Goal: Information Seeking & Learning: Learn about a topic

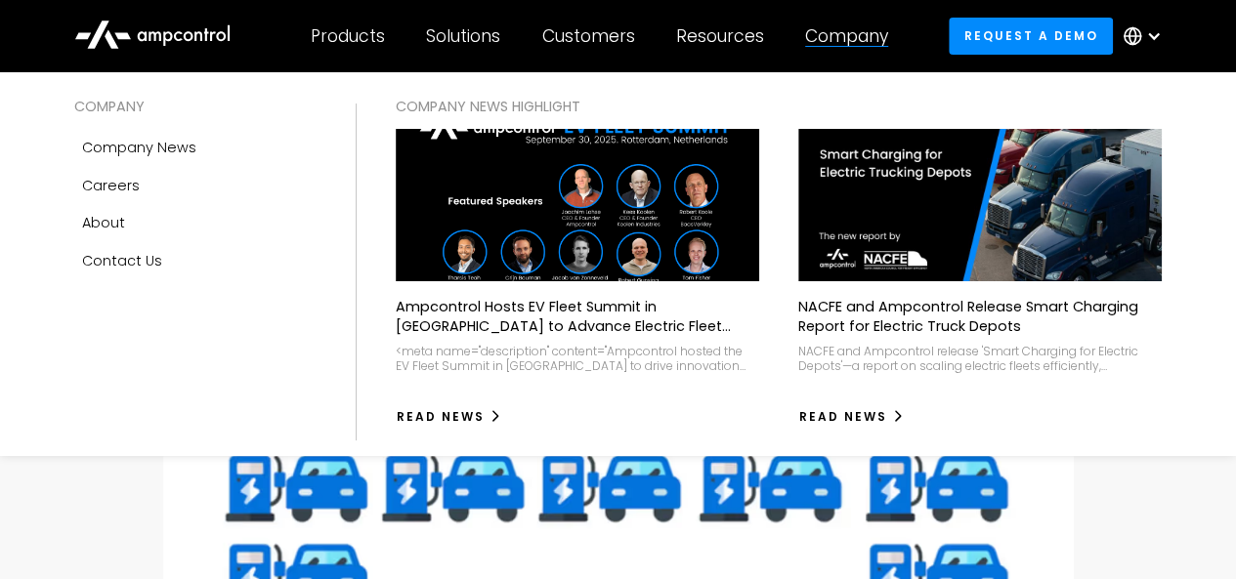
click at [868, 36] on div "Company" at bounding box center [846, 35] width 83 height 21
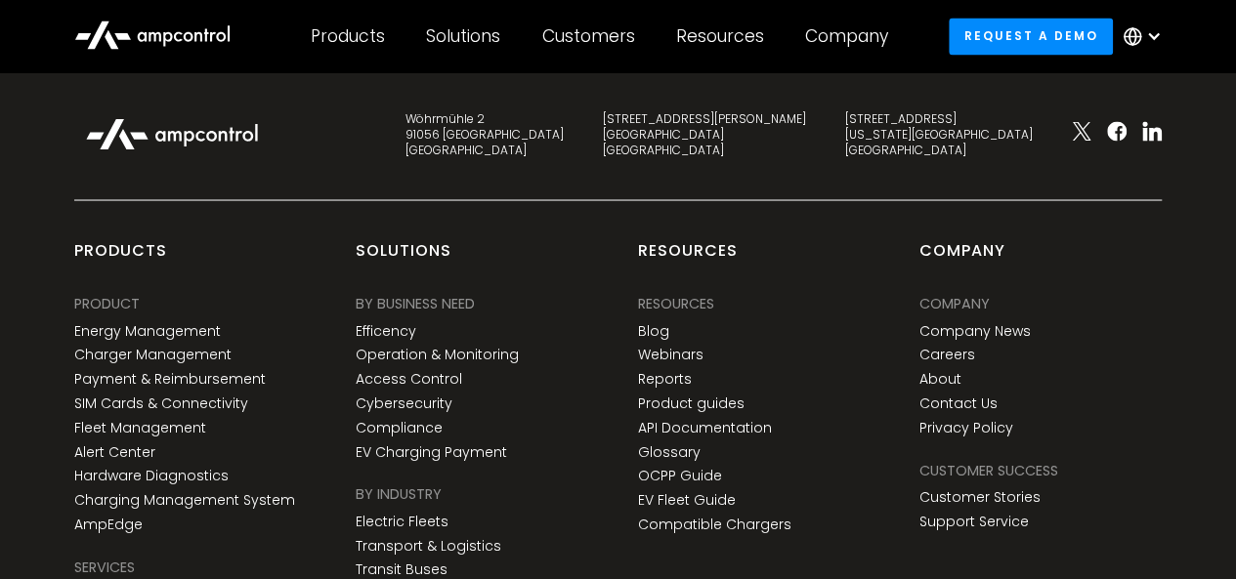
scroll to position [5244, 0]
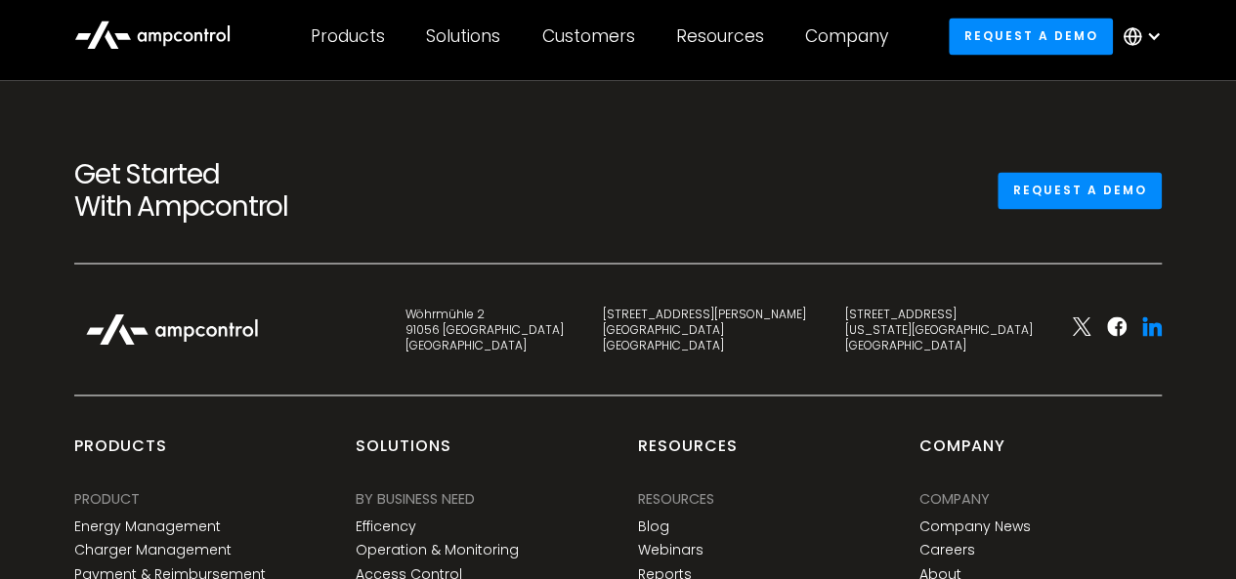
click at [1151, 336] on icon at bounding box center [1155, 329] width 13 height 14
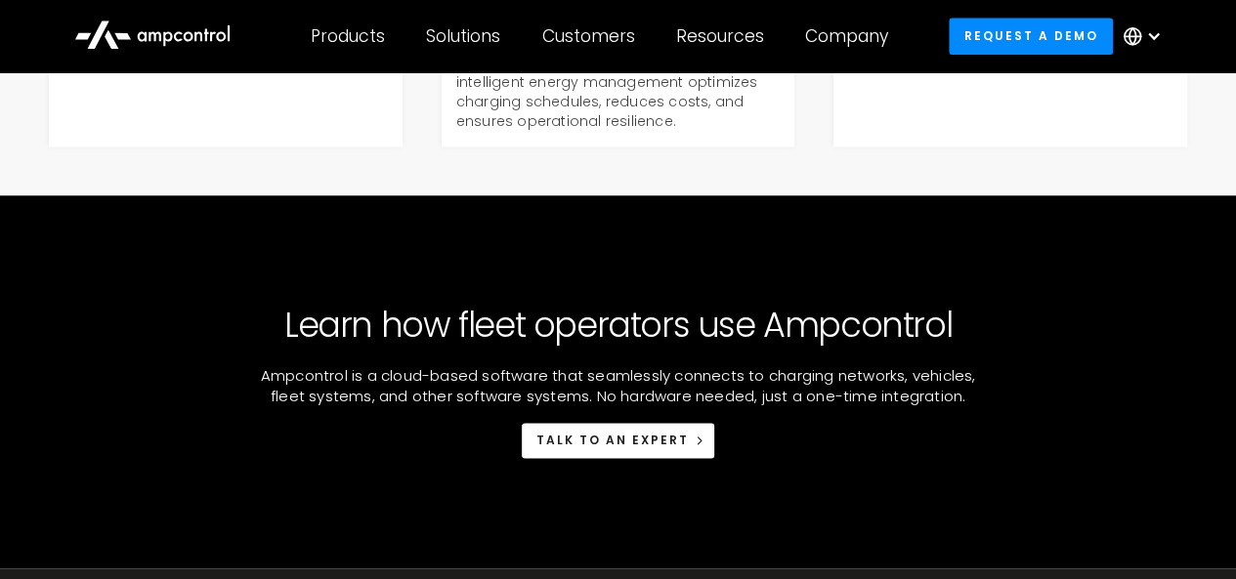
scroll to position [4462, 0]
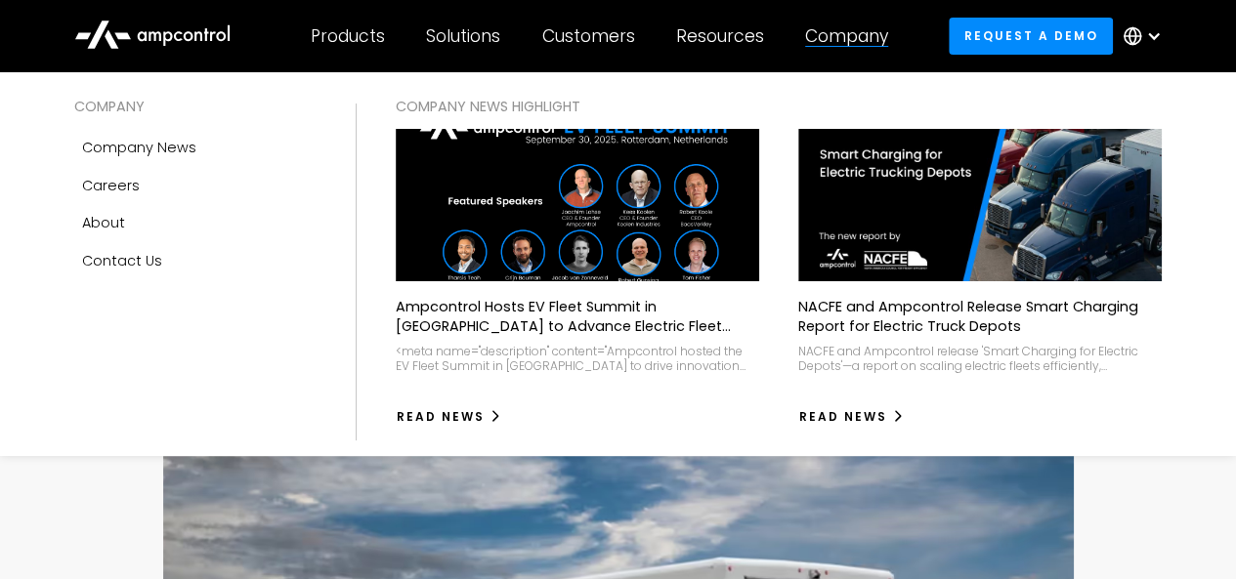
click at [848, 42] on div "Company" at bounding box center [846, 35] width 83 height 21
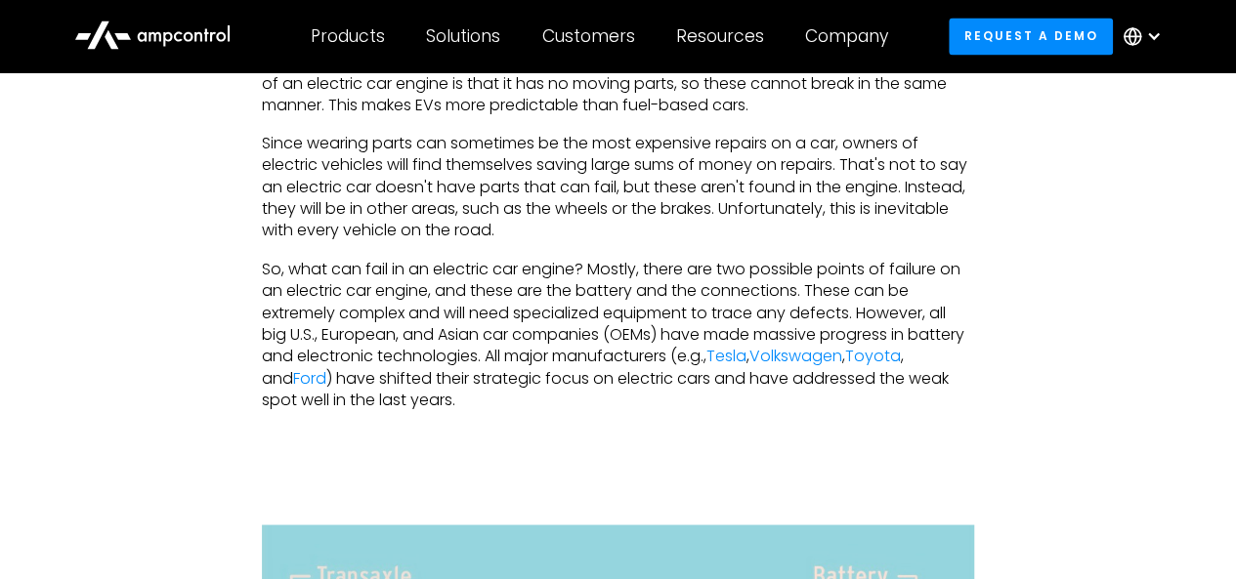
scroll to position [1856, 0]
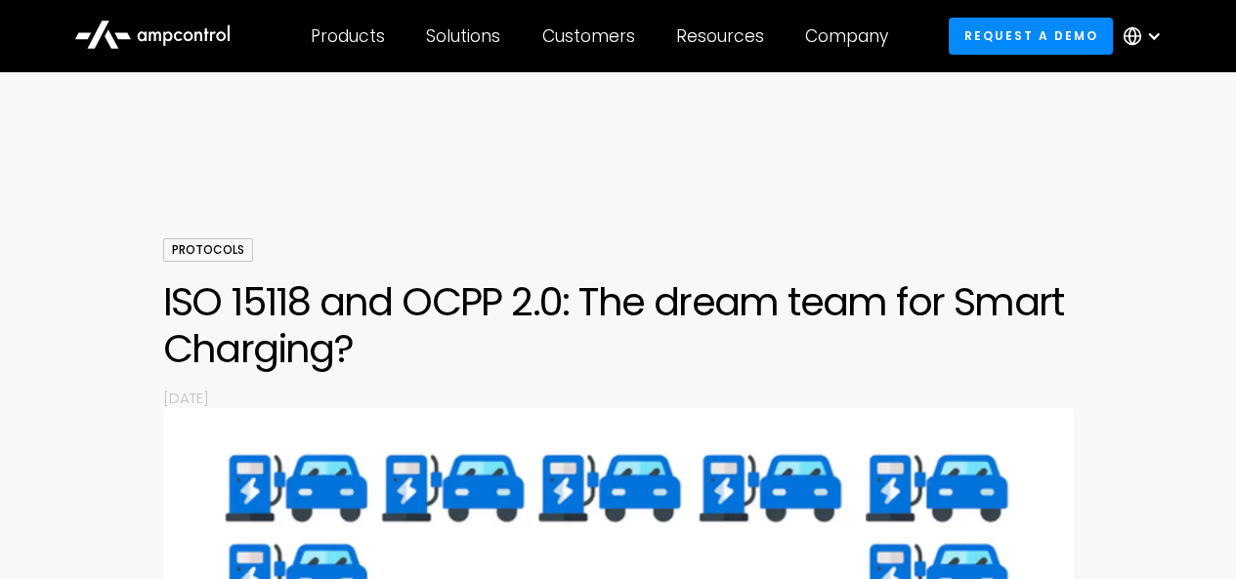
scroll to position [4478, 0]
